Goal: Register for event/course

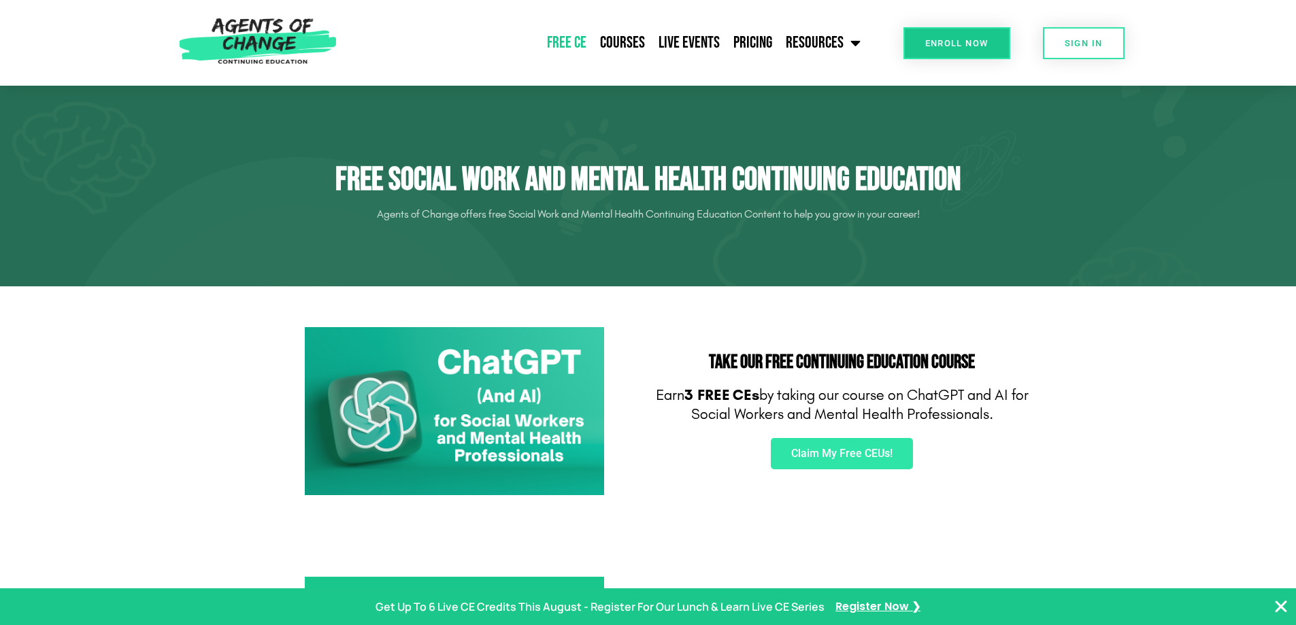
click at [853, 482] on div "Take Our FREE Continuing Education Course Earn 3 FREE CEs by taking our course …" at bounding box center [843, 412] width 388 height 182
click at [849, 459] on span "Claim My Free CEUs!" at bounding box center [841, 453] width 101 height 11
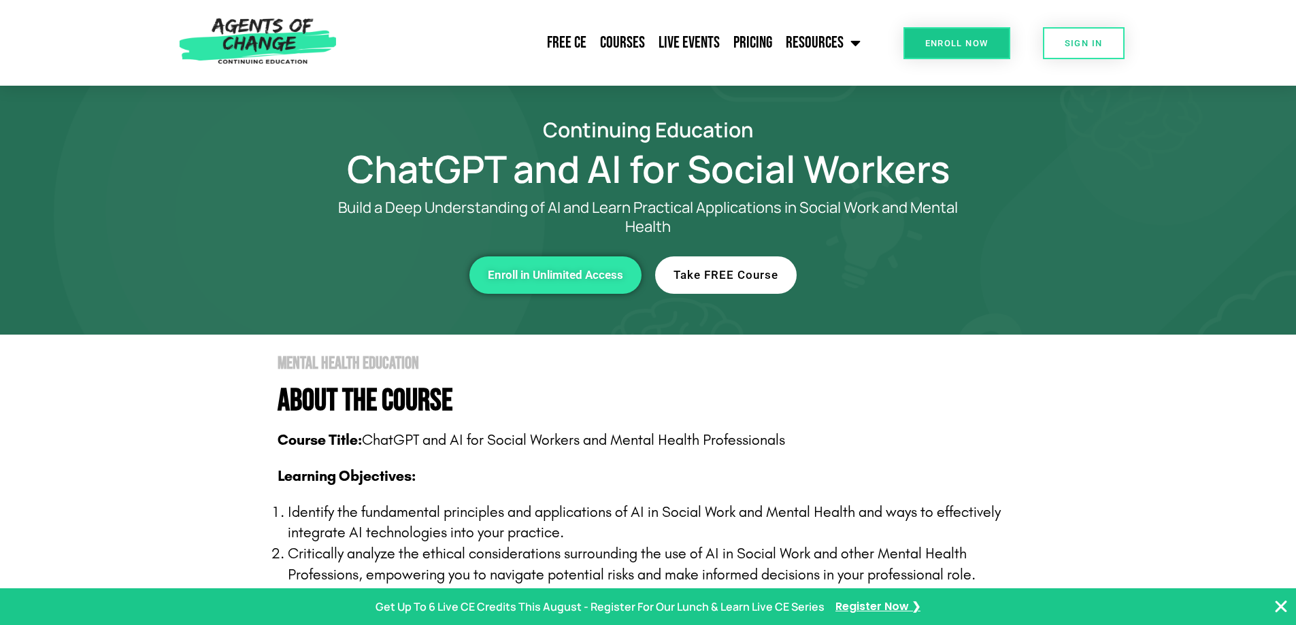
click at [730, 272] on span "Take FREE Course" at bounding box center [726, 275] width 105 height 12
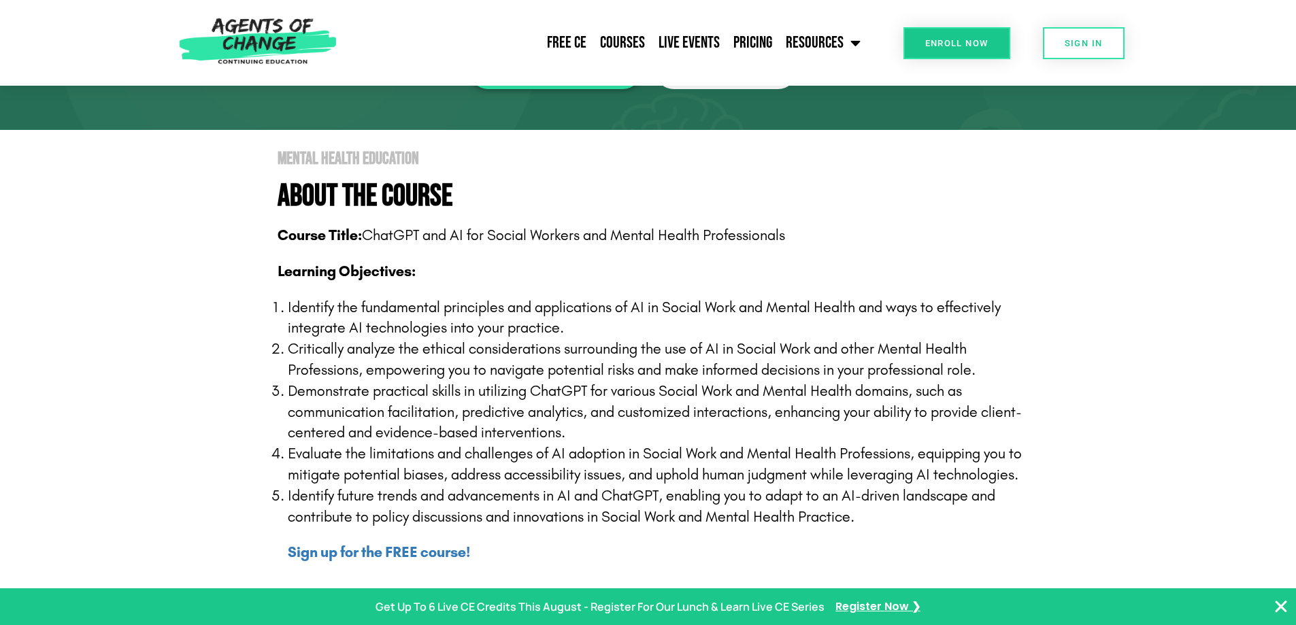
scroll to position [204, 0]
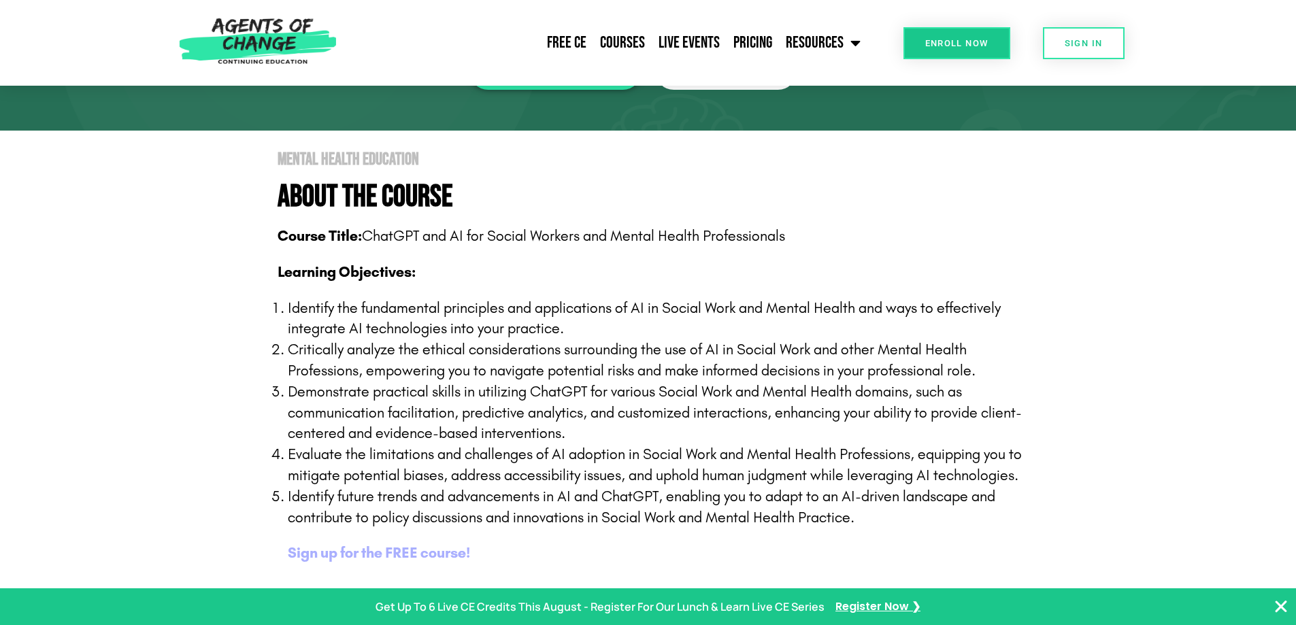
click at [396, 557] on b "Sign up for the FREE course!" at bounding box center [379, 553] width 182 height 18
